Goal: Find specific page/section: Find specific page/section

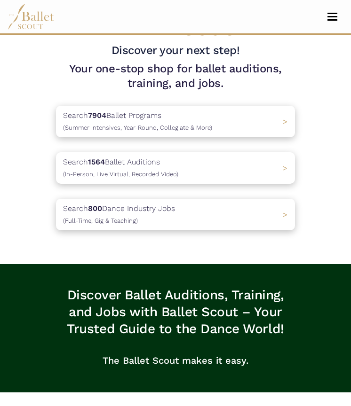
scroll to position [179, 0]
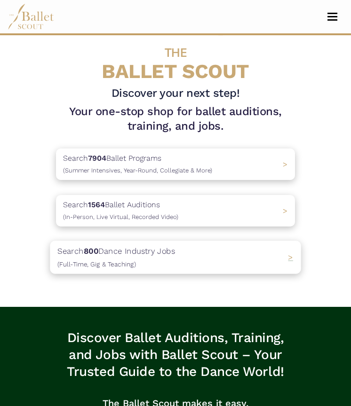
click at [160, 257] on p "Search 800 Dance Industry Jobs ([DEMOGRAPHIC_DATA], [DEMOGRAPHIC_DATA] & Teachi…" at bounding box center [116, 257] width 118 height 25
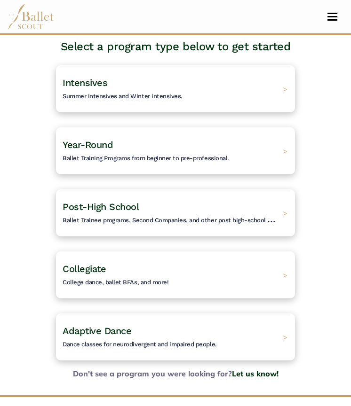
scroll to position [79, 0]
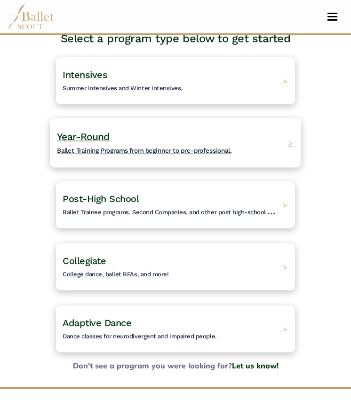
click at [274, 142] on div "Year-Round Ballet Training Programs from beginner to pre-professional. >" at bounding box center [175, 143] width 251 height 49
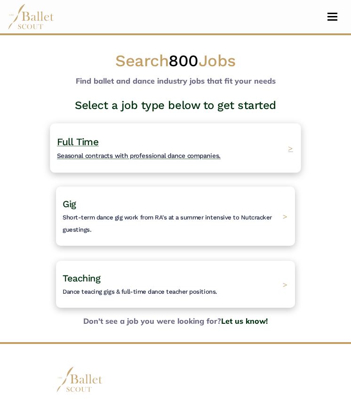
click at [177, 134] on div "Full Time Seasonal contracts with professional dance companies. >" at bounding box center [175, 147] width 251 height 49
